Goal: Use online tool/utility: Utilize a website feature to perform a specific function

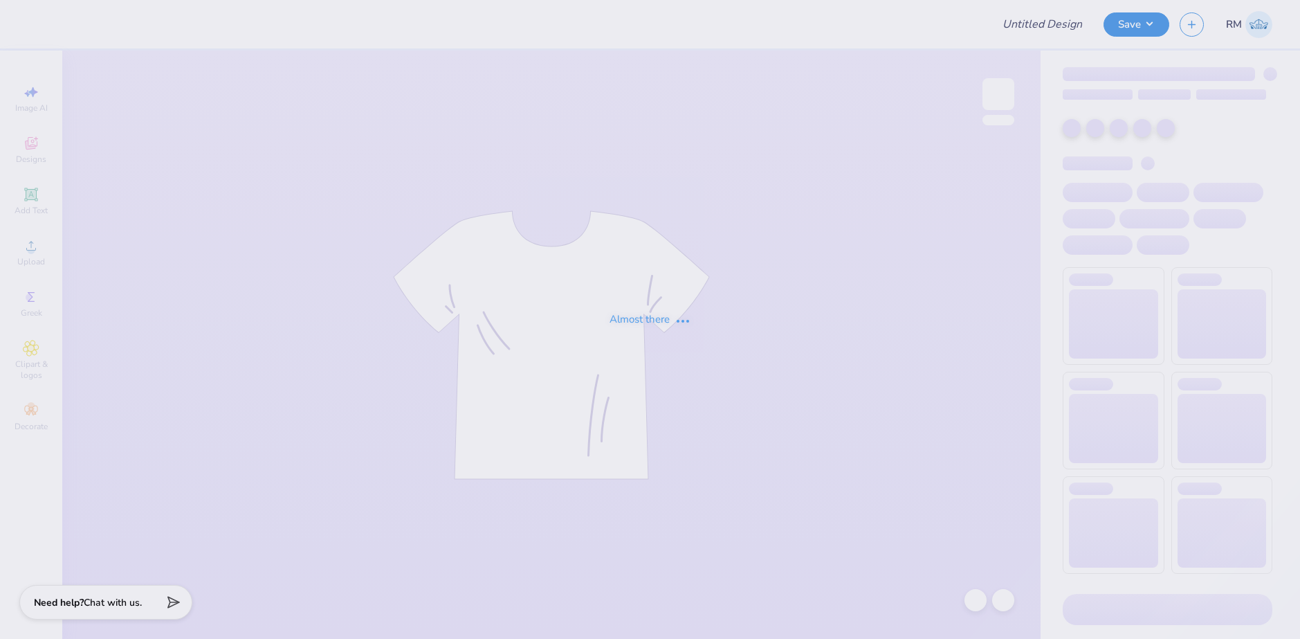
type input "Training - Ticket Activities 23"
type input "24"
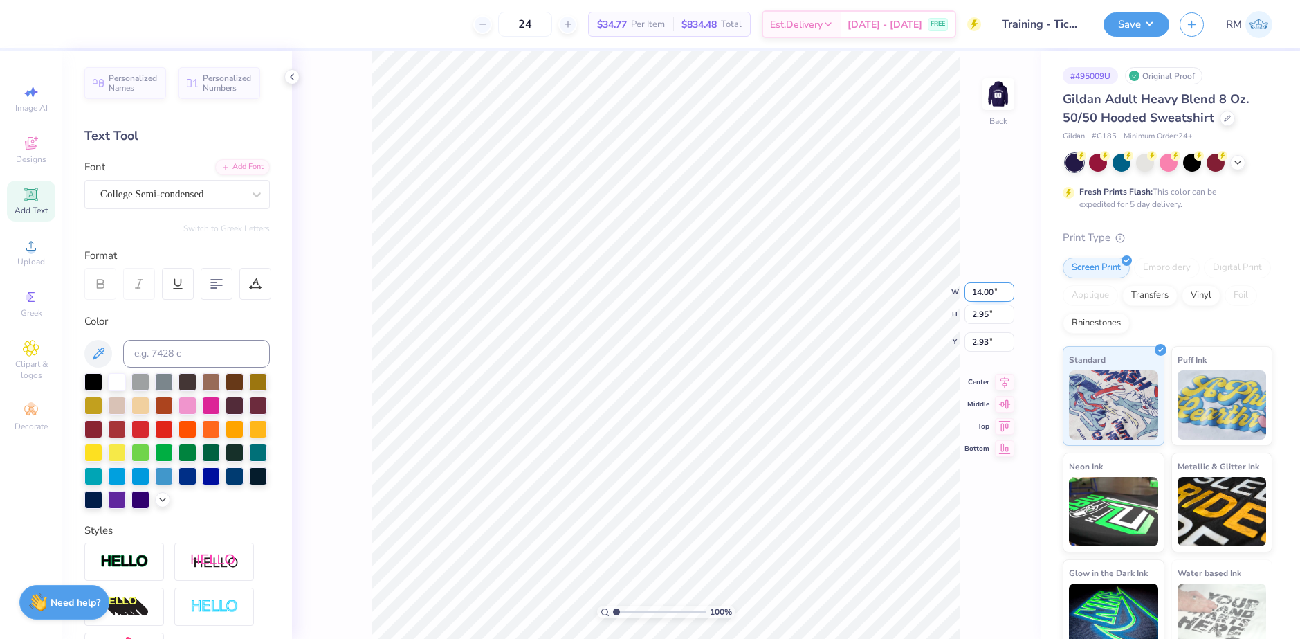
click at [983, 298] on input "14.00" at bounding box center [990, 291] width 50 height 19
type input "11.00"
type input "2.31"
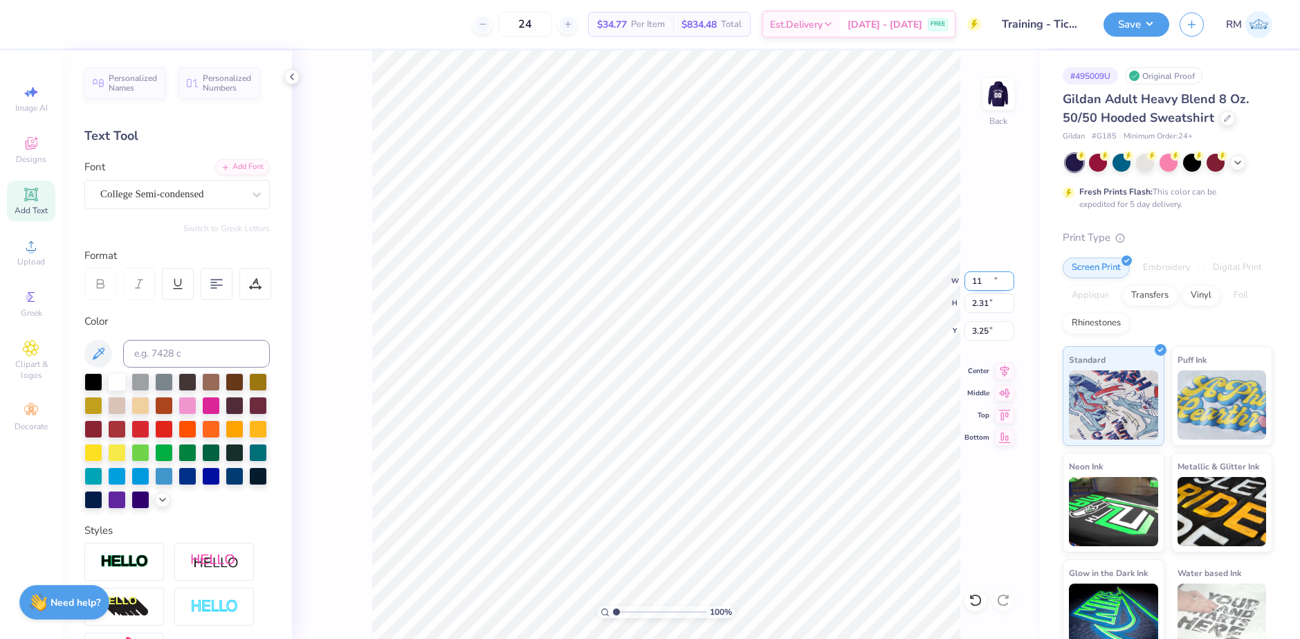
type input "3.25"
click at [1009, 372] on icon at bounding box center [1004, 369] width 19 height 17
click at [988, 324] on input "3.25" at bounding box center [990, 330] width 50 height 19
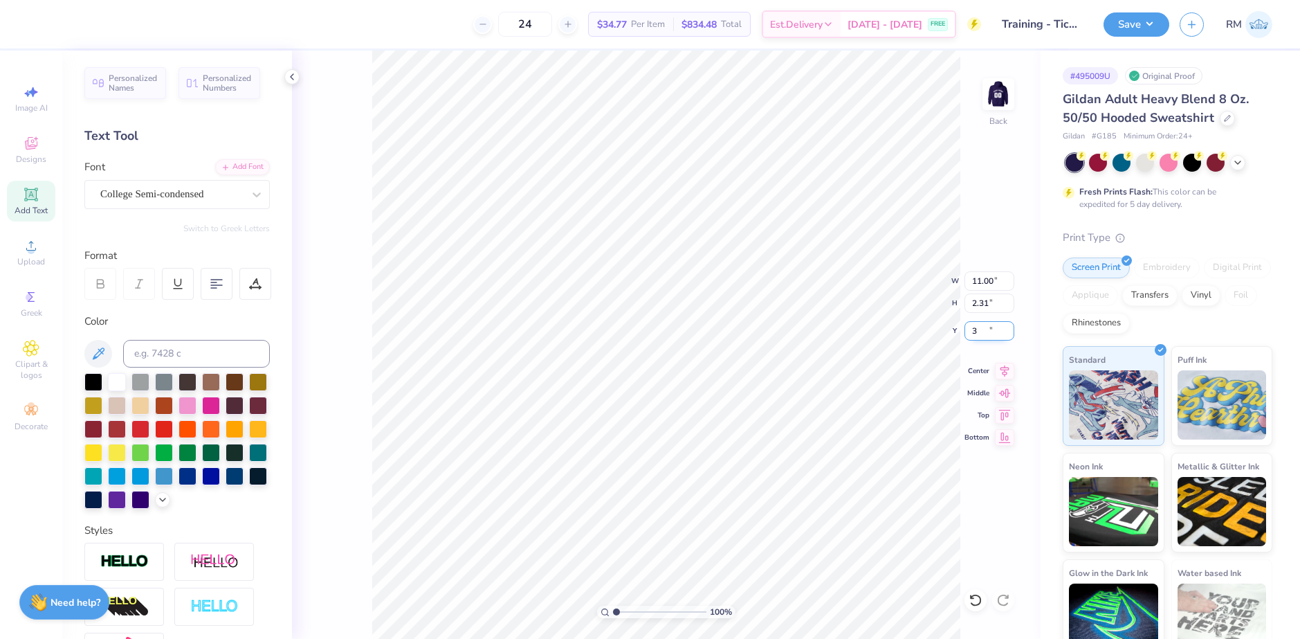
type input "3.00"
click at [1004, 102] on img at bounding box center [998, 93] width 55 height 55
click at [222, 79] on span "Personalized Numbers" at bounding box center [227, 80] width 49 height 19
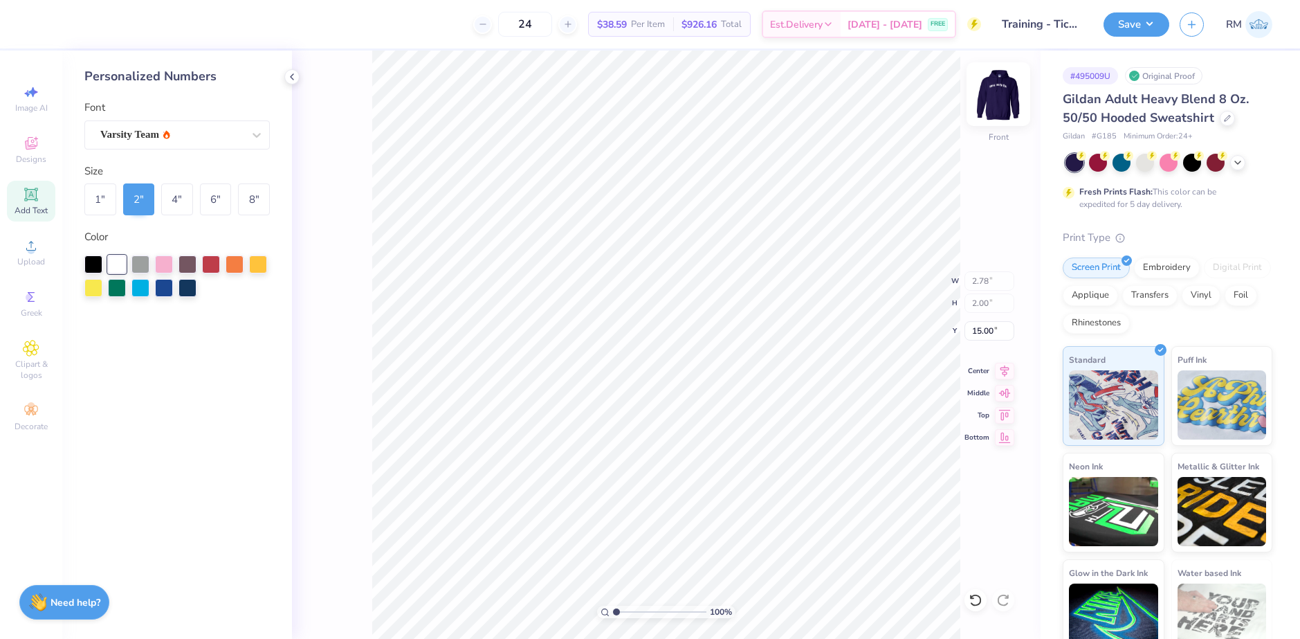
click at [989, 102] on img at bounding box center [998, 93] width 55 height 55
click at [998, 93] on img at bounding box center [998, 93] width 55 height 55
click at [1178, 301] on div "Transfers" at bounding box center [1150, 293] width 55 height 21
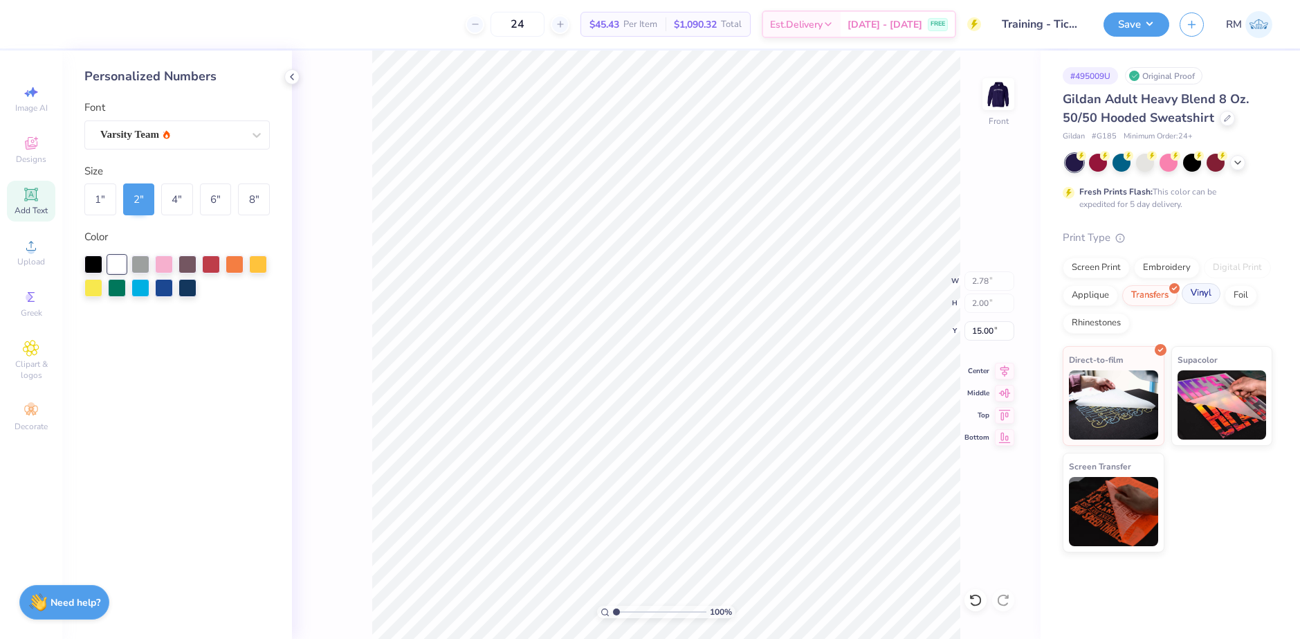
click at [1201, 290] on div "Vinyl" at bounding box center [1201, 293] width 39 height 21
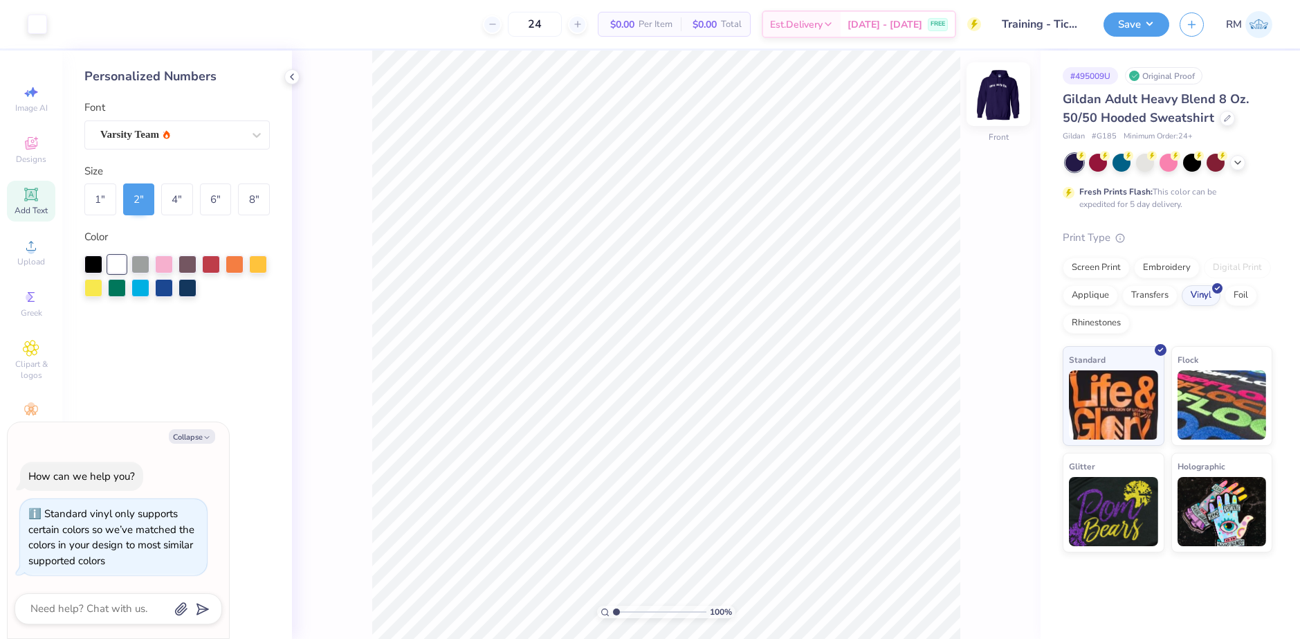
click at [1009, 92] on img at bounding box center [998, 93] width 55 height 55
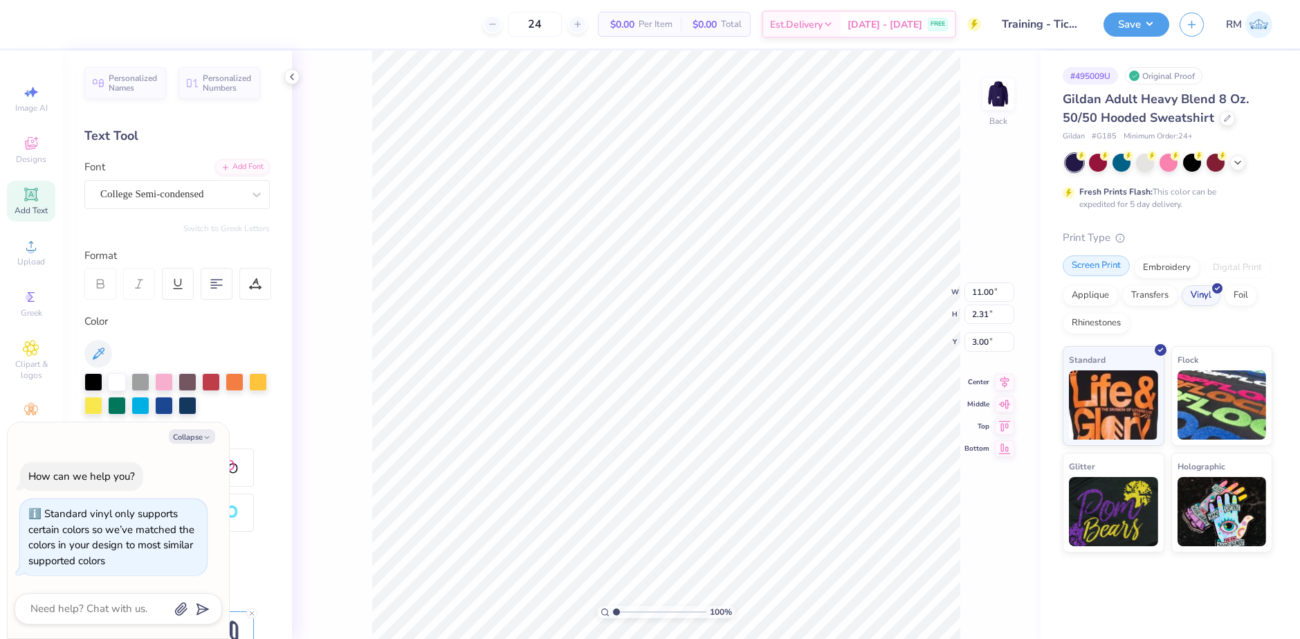
click at [1094, 263] on div "Screen Print" at bounding box center [1096, 265] width 67 height 21
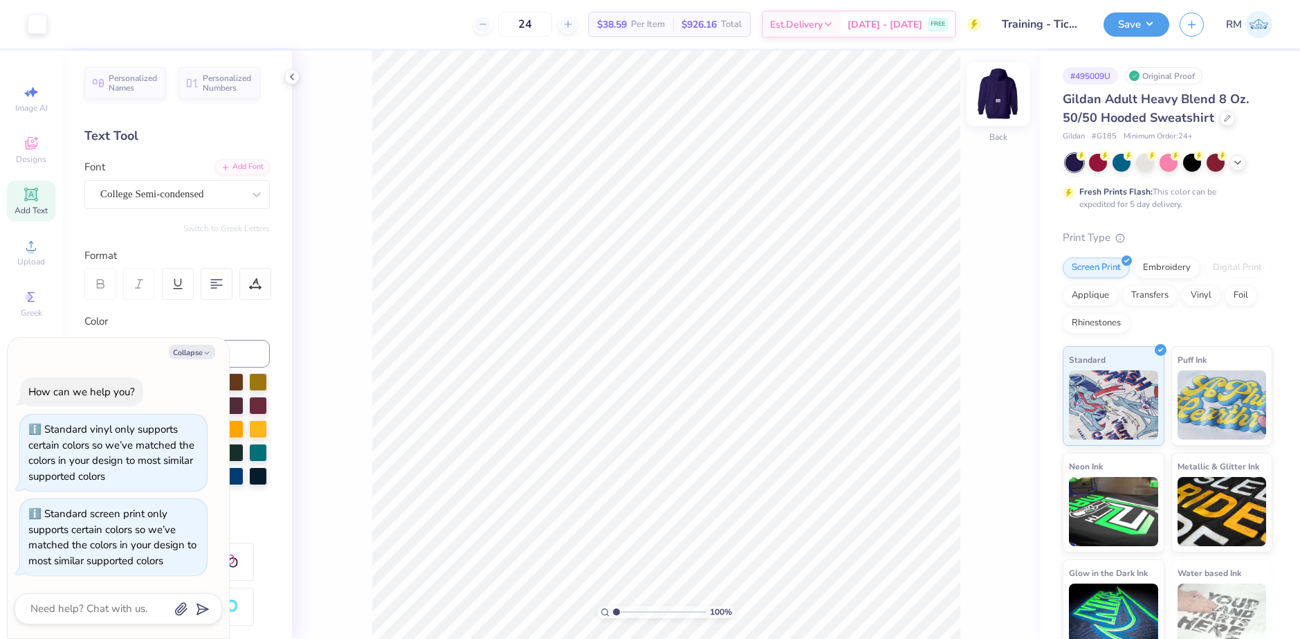
click at [1000, 100] on img at bounding box center [998, 93] width 55 height 55
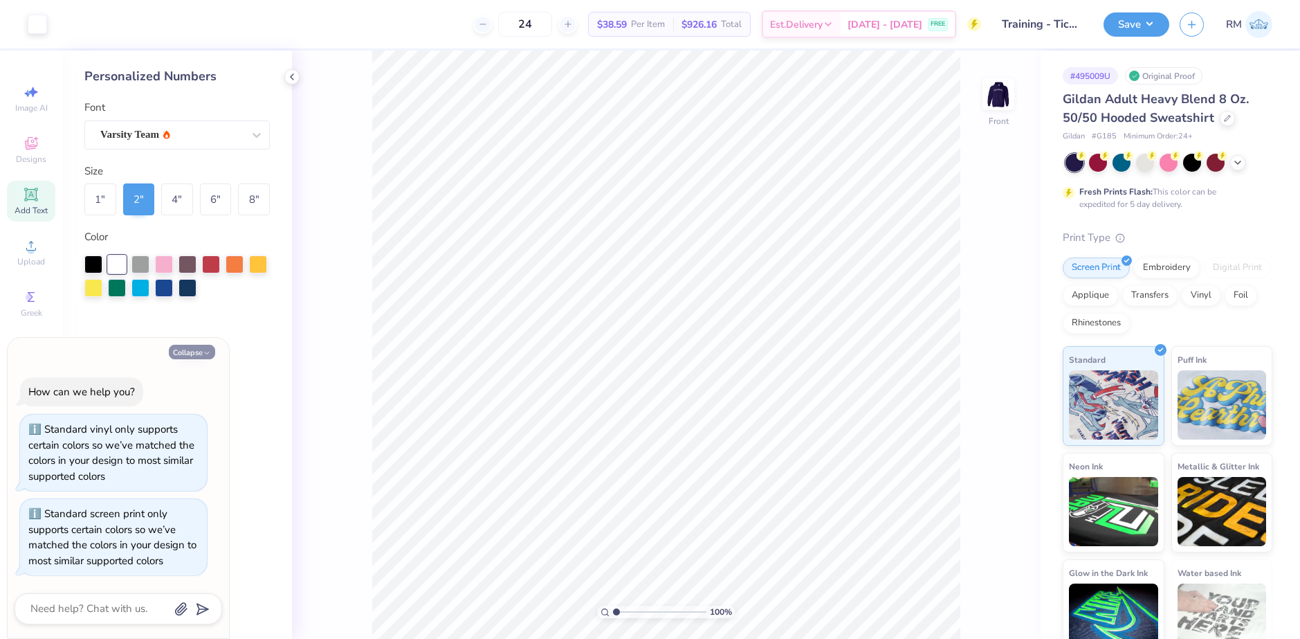
click at [195, 356] on button "Collapse" at bounding box center [192, 352] width 46 height 15
type textarea "x"
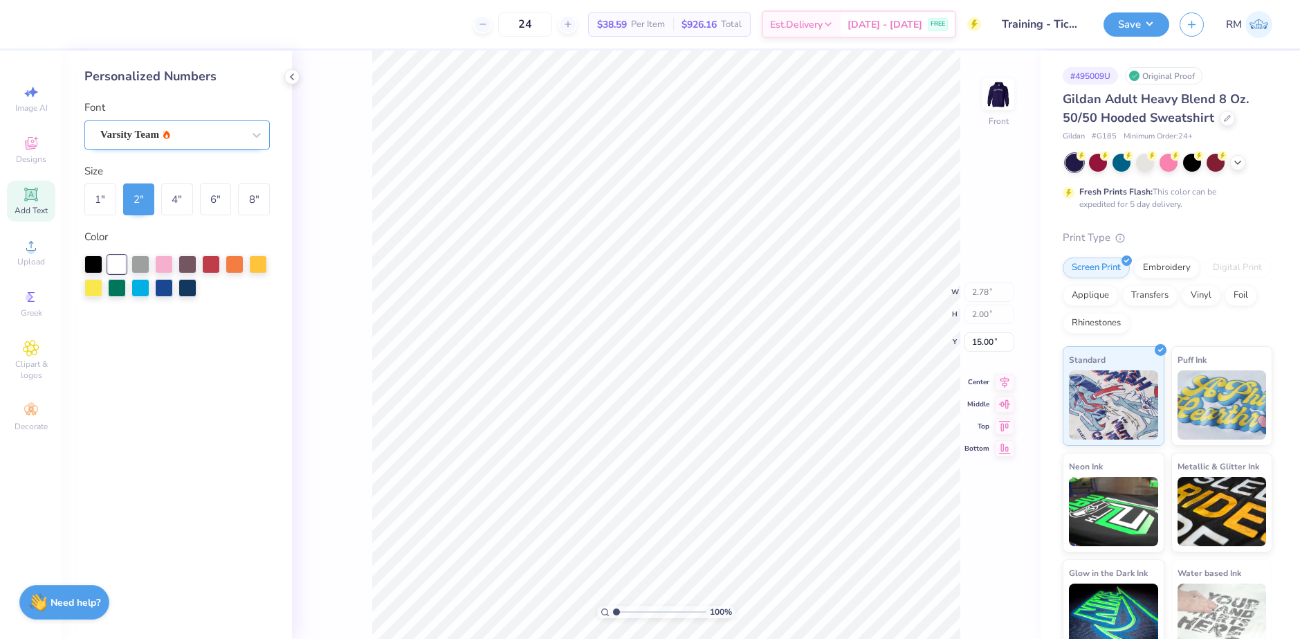
click at [181, 134] on div "Varsity Team" at bounding box center [171, 134] width 145 height 21
click at [990, 101] on img at bounding box center [998, 93] width 55 height 55
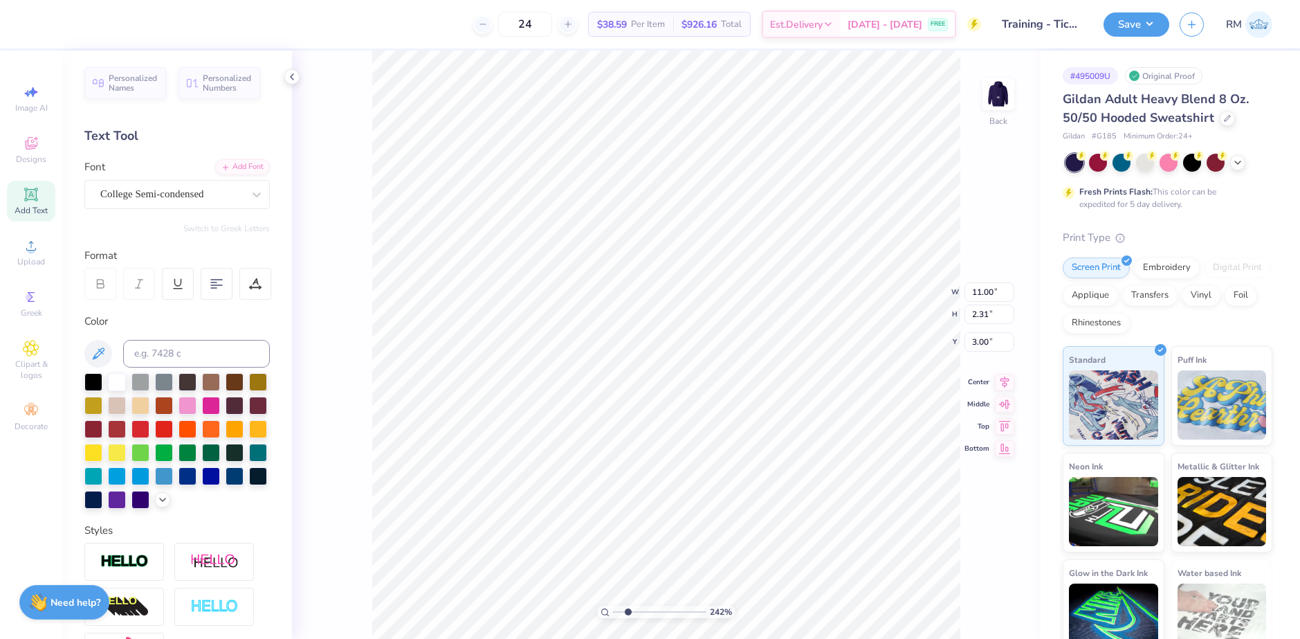
drag, startPoint x: 619, startPoint y: 613, endPoint x: 628, endPoint y: 612, distance: 8.4
type input "2.19"
click at [628, 612] on input "range" at bounding box center [659, 612] width 93 height 12
click at [240, 626] on div at bounding box center [214, 607] width 80 height 38
type input "11.02"
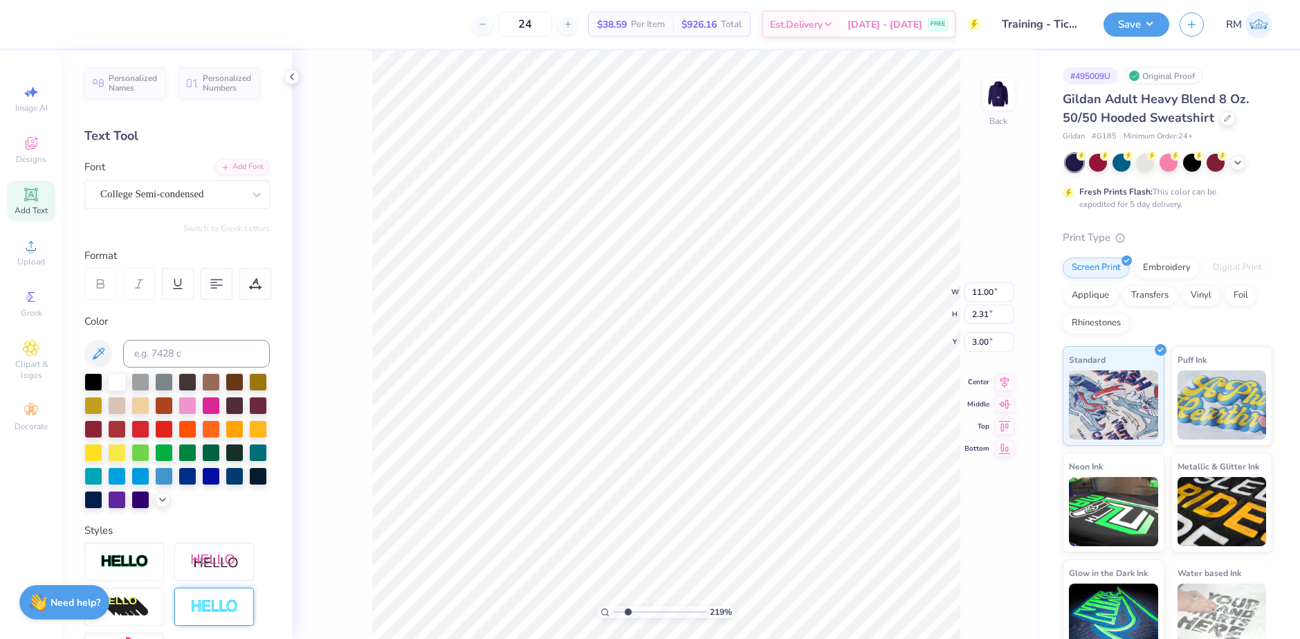
type input "2.33"
type input "2.99"
